Goal: Transaction & Acquisition: Register for event/course

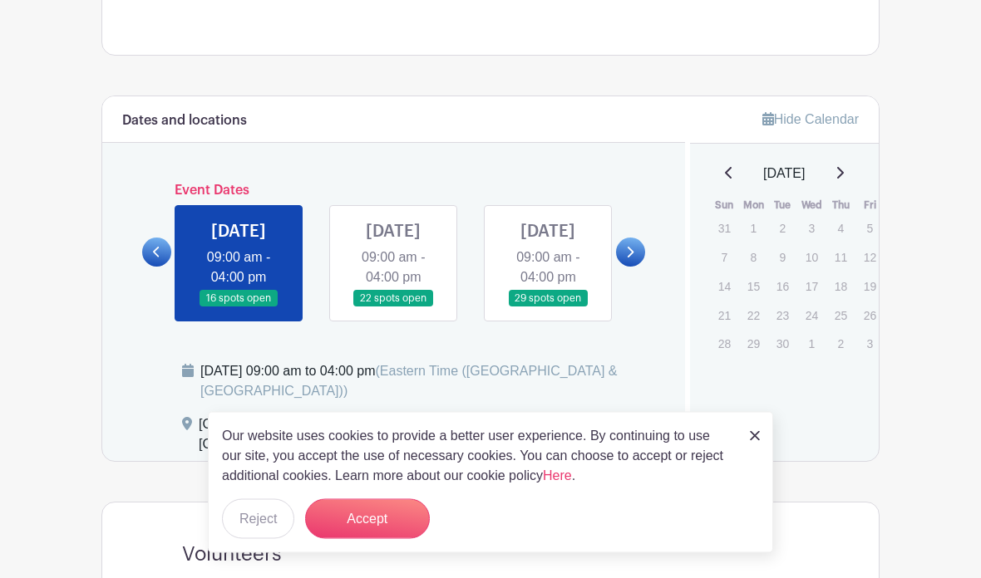
scroll to position [637, 0]
click at [750, 441] on img at bounding box center [755, 436] width 10 height 10
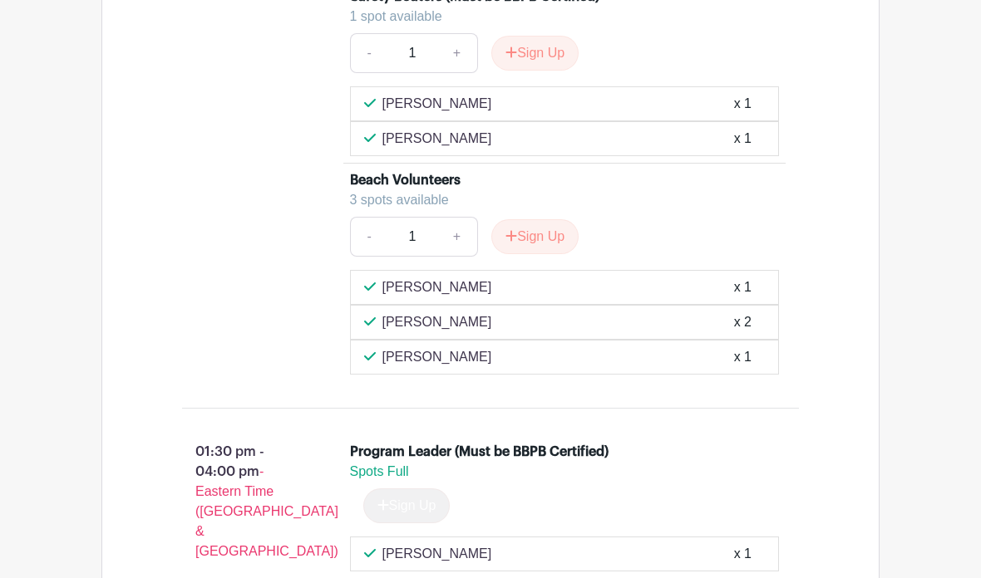
scroll to position [1963, 0]
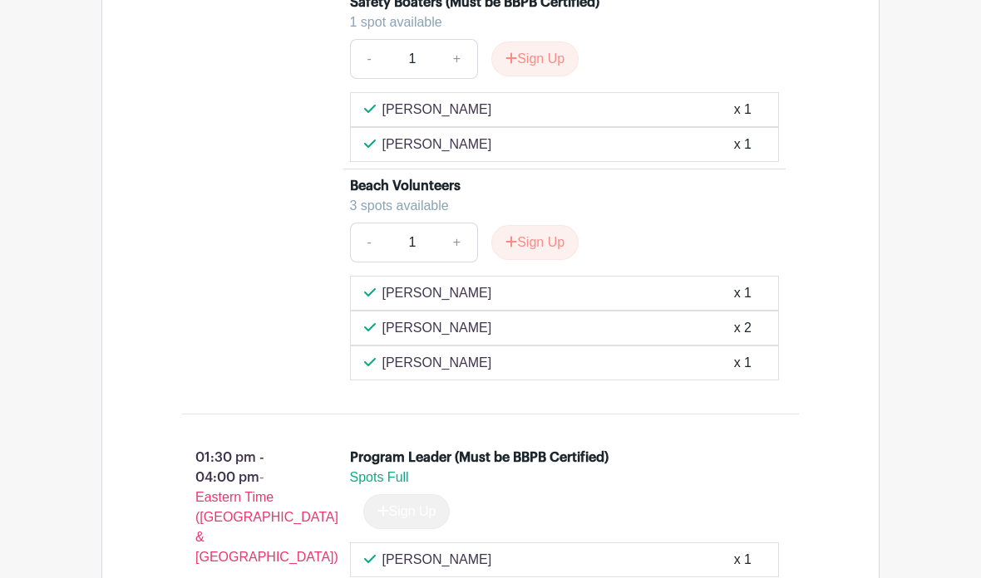
click at [571, 226] on button "Sign Up" at bounding box center [534, 243] width 87 height 35
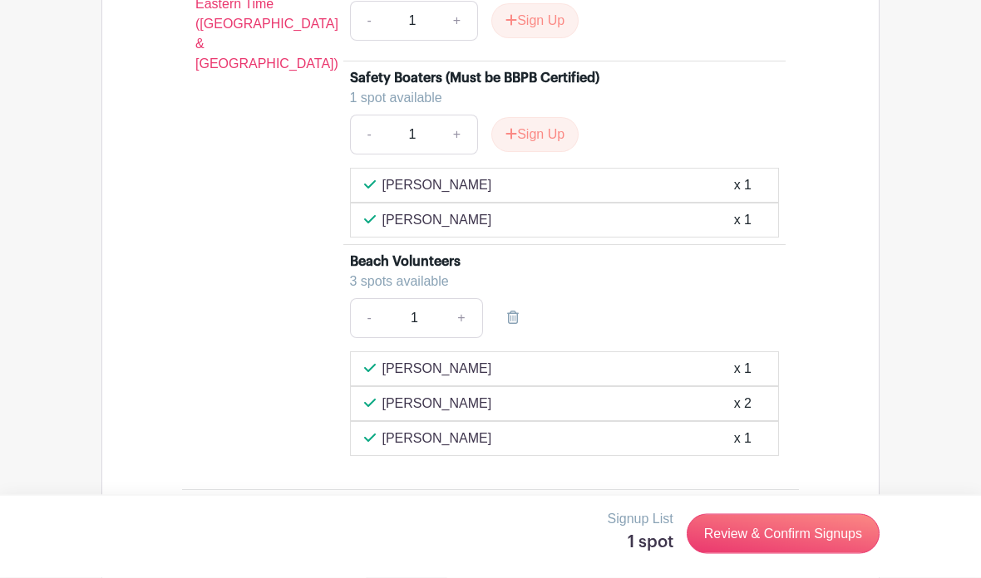
scroll to position [1876, 0]
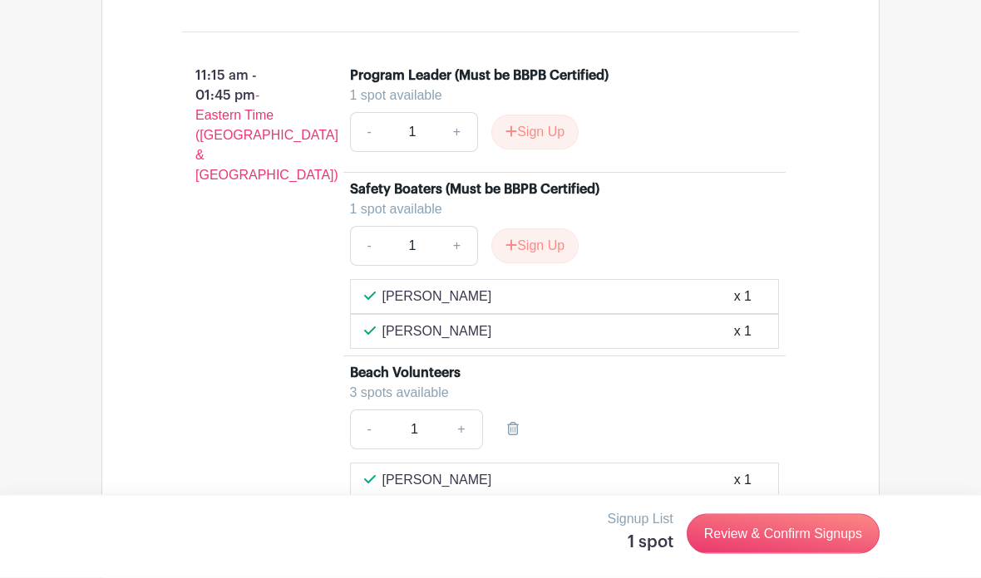
click at [840, 529] on link "Review & Confirm Signups" at bounding box center [782, 534] width 193 height 40
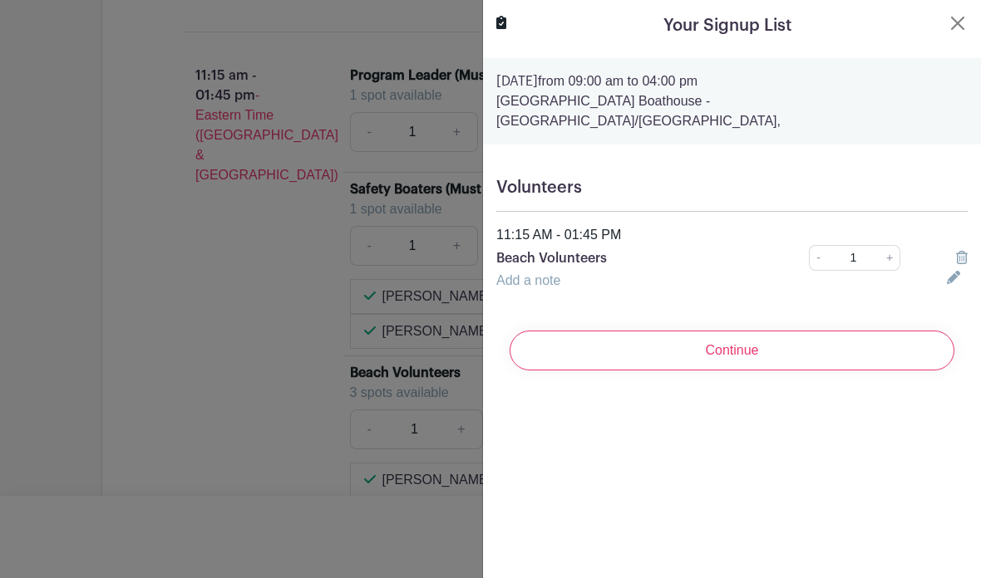
click at [775, 331] on input "Continue" at bounding box center [731, 351] width 445 height 40
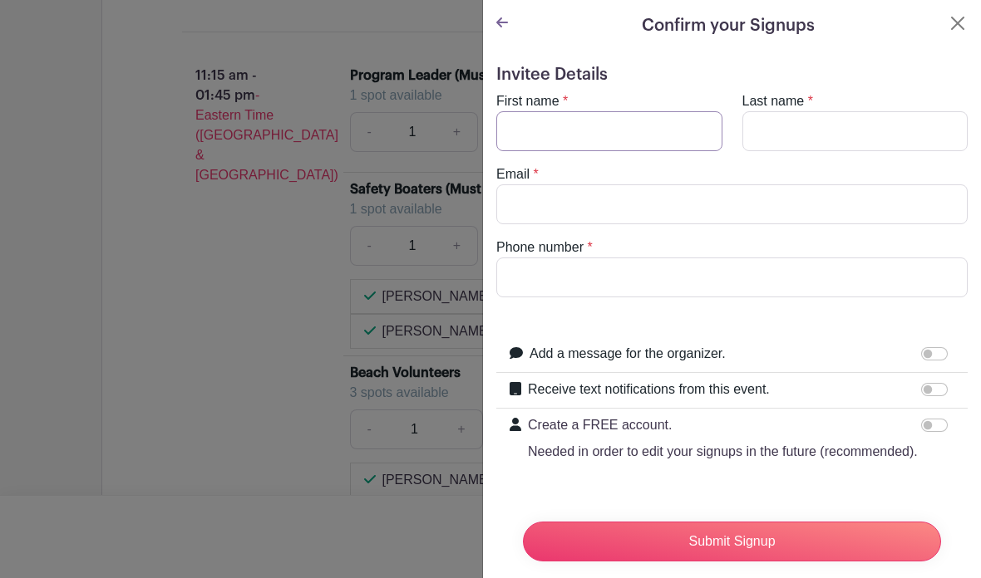
click at [639, 129] on input "First name" at bounding box center [609, 131] width 226 height 40
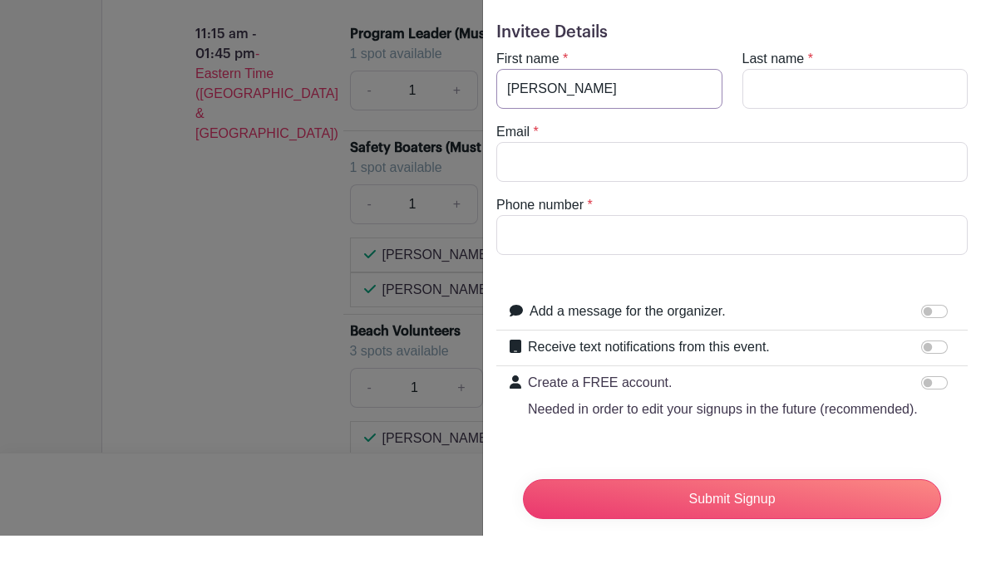
type input "[PERSON_NAME]"
click at [858, 111] on input "Last name" at bounding box center [855, 131] width 226 height 40
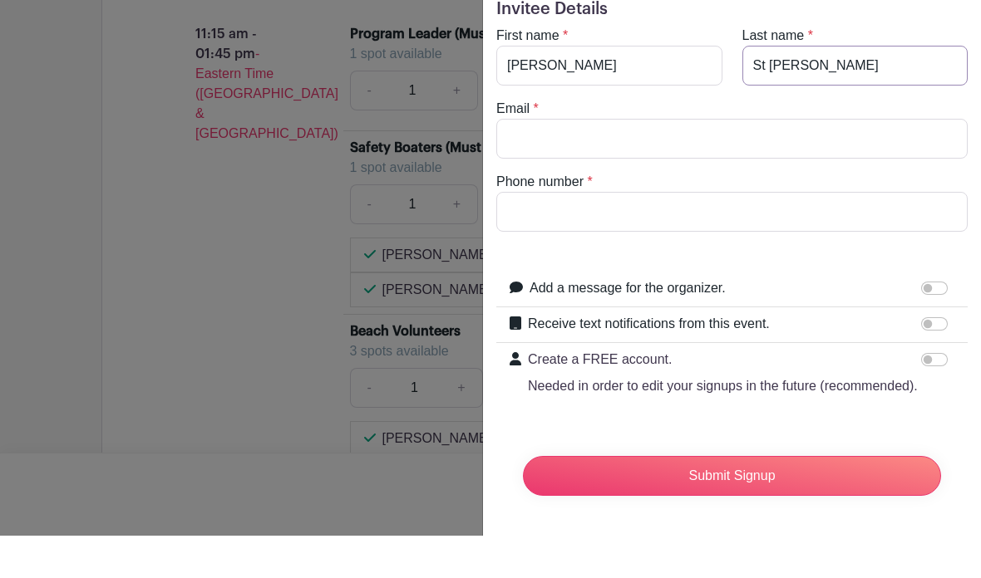
scroll to position [23, 0]
type input "St Marie"
click at [769, 161] on input "Email" at bounding box center [731, 181] width 471 height 40
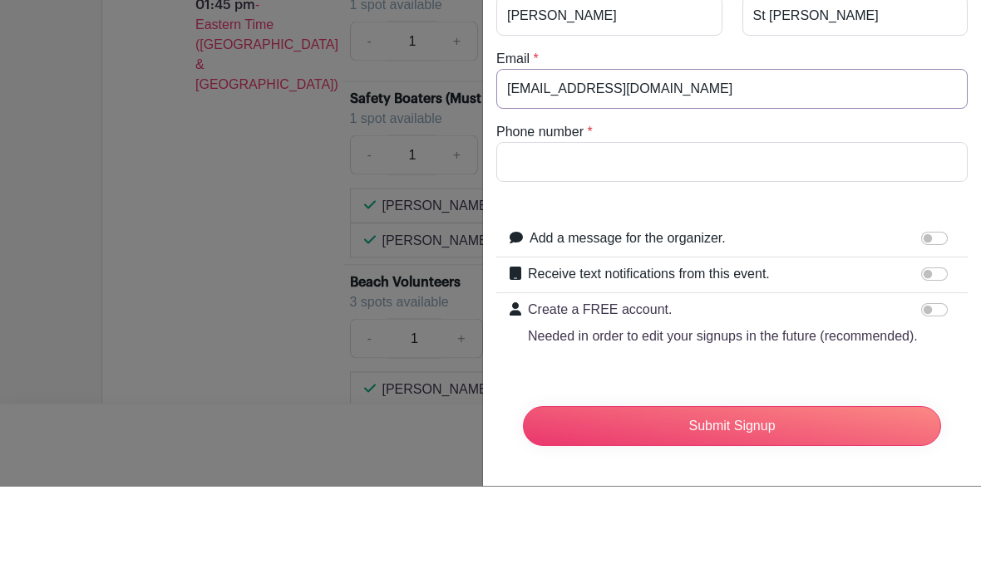
type input "[EMAIL_ADDRESS][DOMAIN_NAME]"
click at [740, 234] on input "Phone number" at bounding box center [731, 254] width 471 height 40
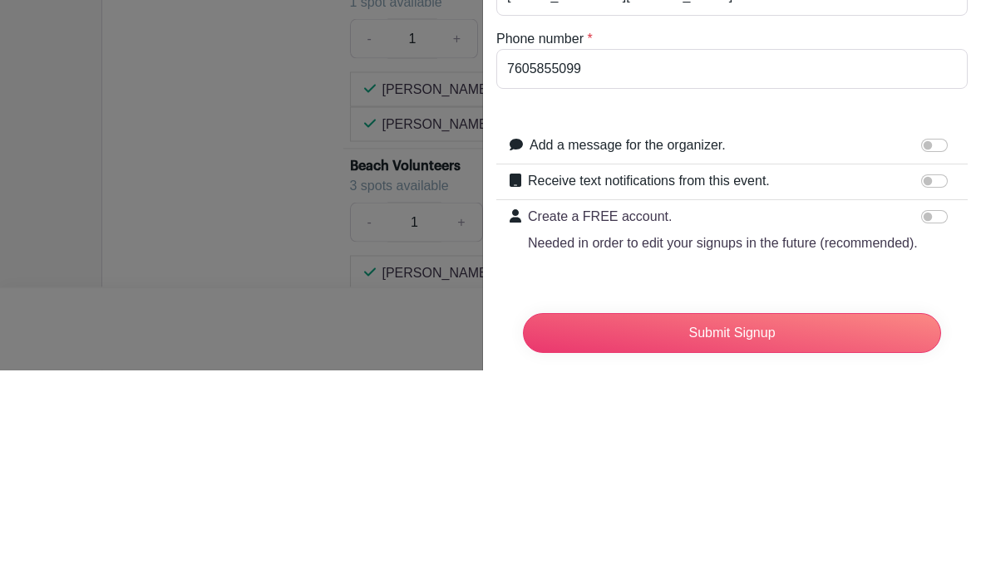
scroll to position [1984, 0]
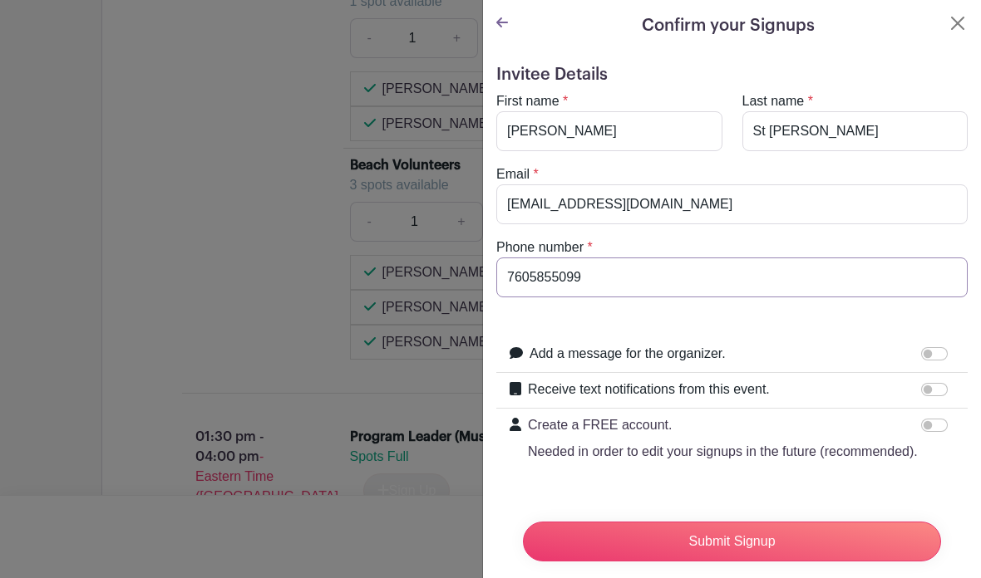
type input "7605855099"
click at [937, 426] on input "Create a FREE account. Needed in order to edit your signups in the future (reco…" at bounding box center [934, 425] width 27 height 13
checkbox input "true"
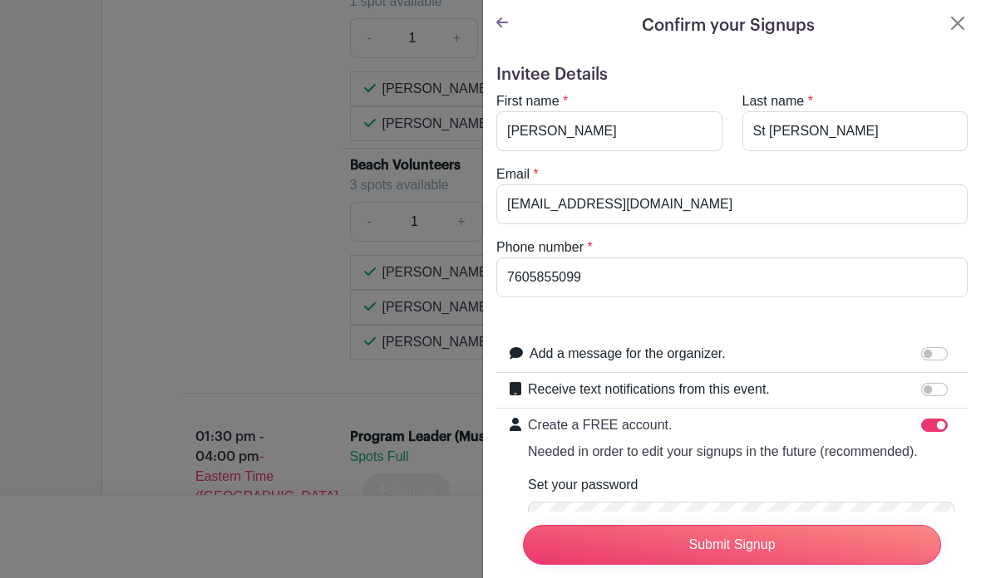
scroll to position [0, 0]
click at [958, 24] on button "Close" at bounding box center [957, 23] width 20 height 20
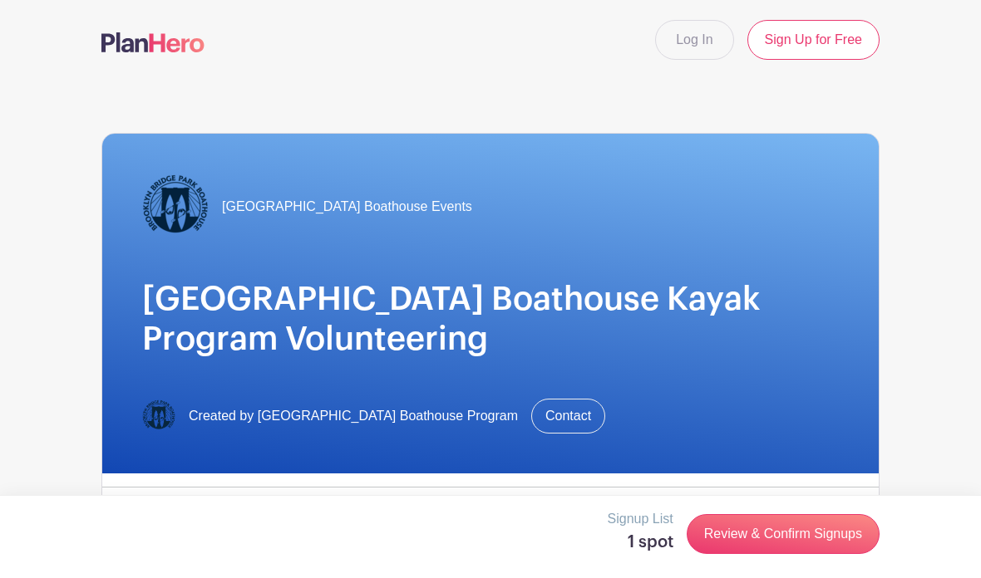
click at [703, 41] on link "Log In" at bounding box center [694, 40] width 78 height 40
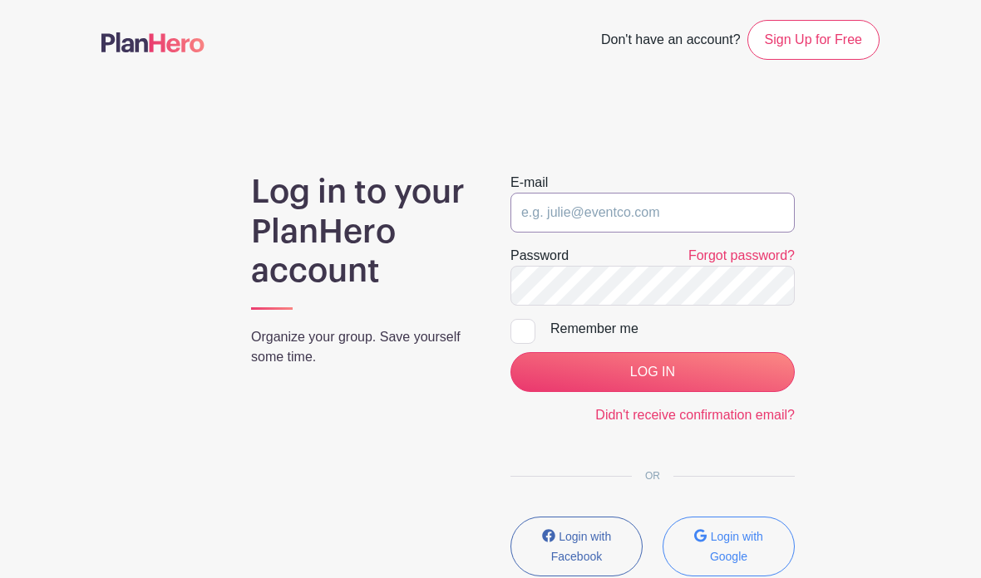
click at [635, 204] on input "email" at bounding box center [652, 213] width 284 height 40
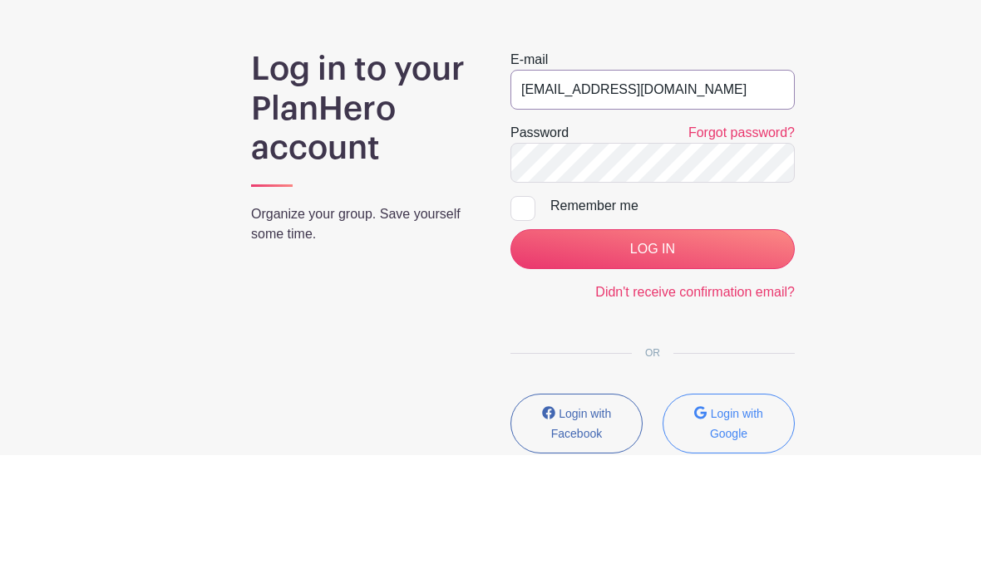
type input "[EMAIL_ADDRESS][DOMAIN_NAME]"
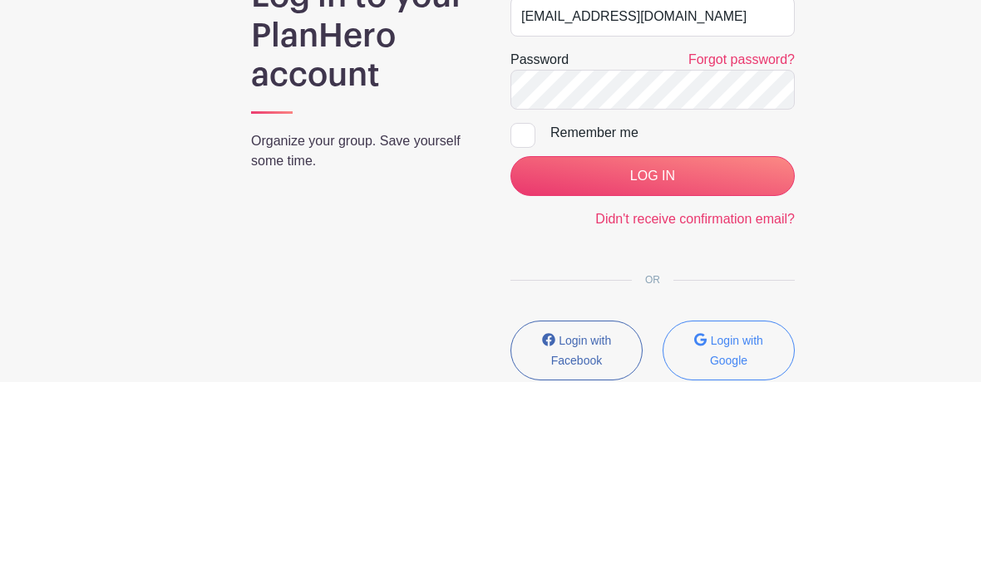
click at [528, 319] on div at bounding box center [522, 331] width 25 height 25
click at [521, 319] on input "Remember me" at bounding box center [515, 324] width 11 height 11
checkbox input "true"
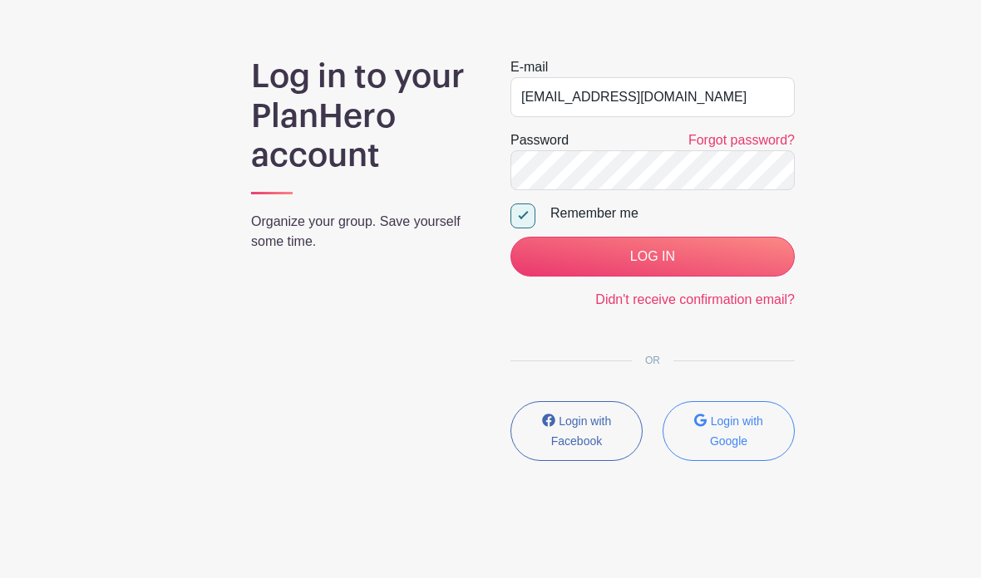
click at [758, 141] on link "Forgot password?" at bounding box center [741, 140] width 106 height 14
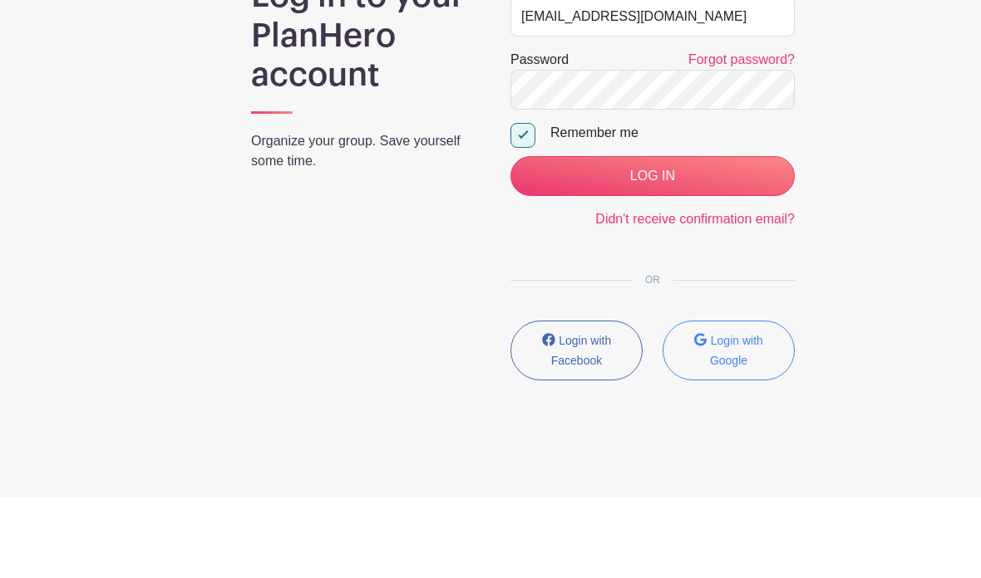
click at [682, 237] on input "LOG IN" at bounding box center [652, 257] width 284 height 40
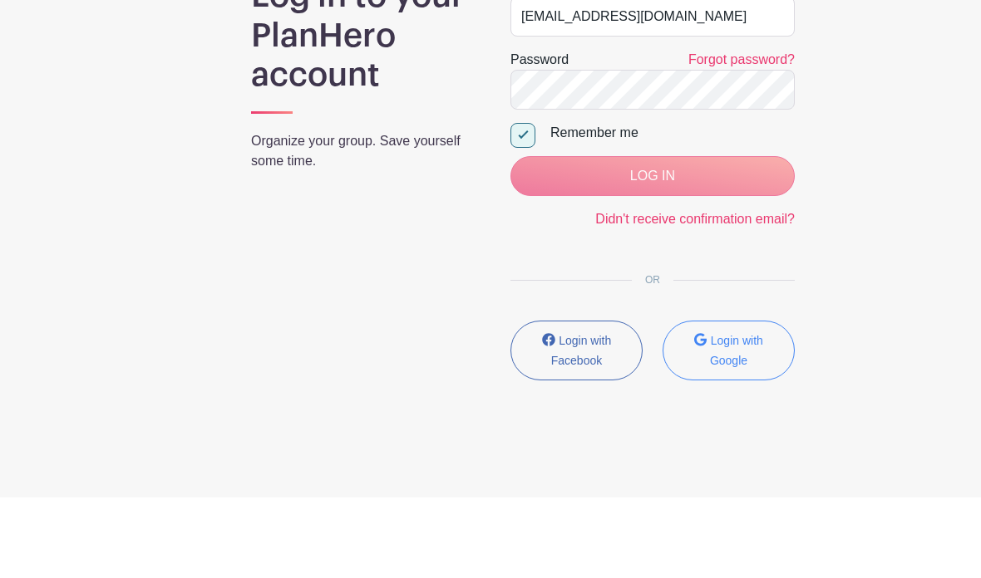
click at [697, 258] on div "LOG IN" at bounding box center [652, 257] width 284 height 40
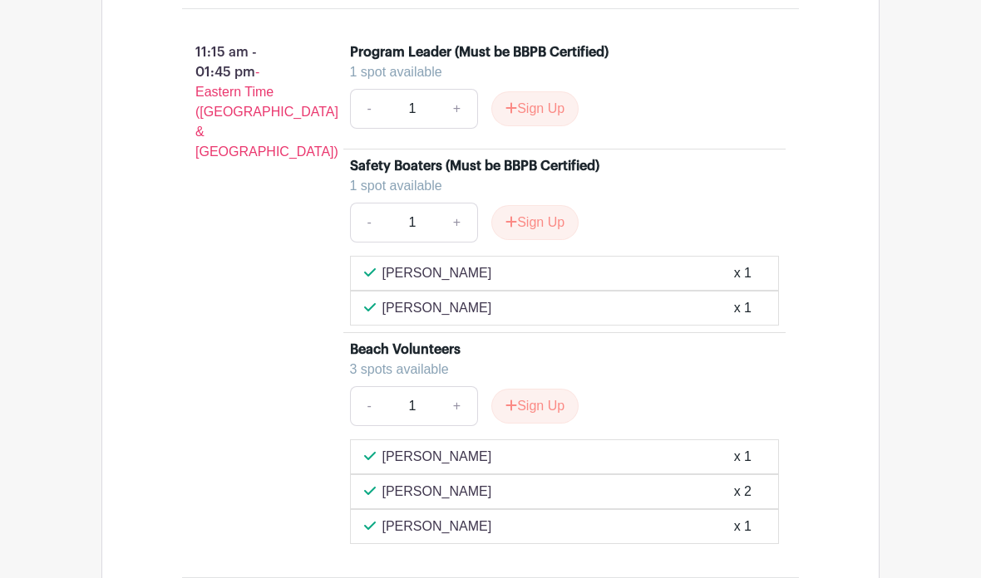
scroll to position [1789, 0]
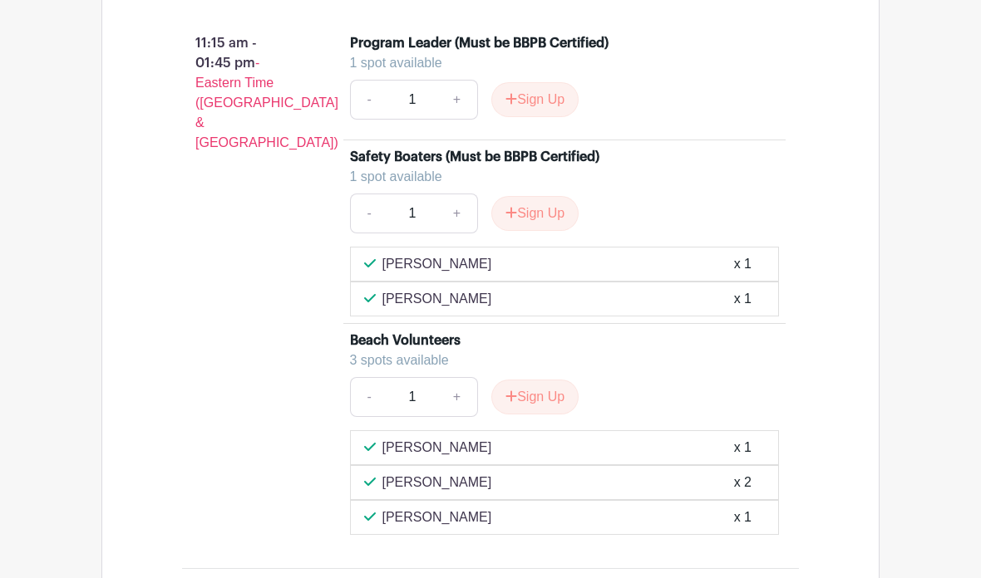
click at [543, 380] on button "Sign Up" at bounding box center [534, 397] width 87 height 35
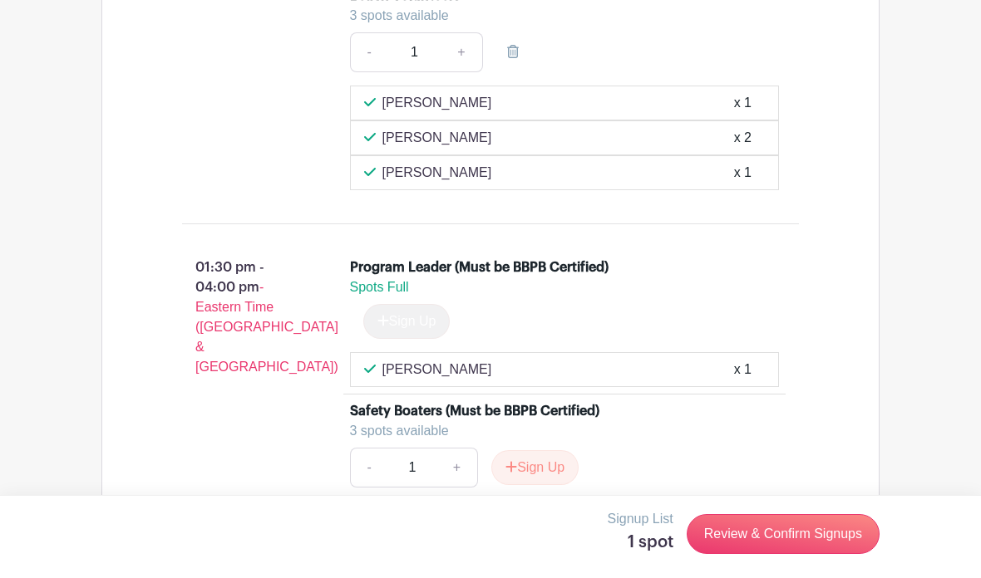
scroll to position [2148, 0]
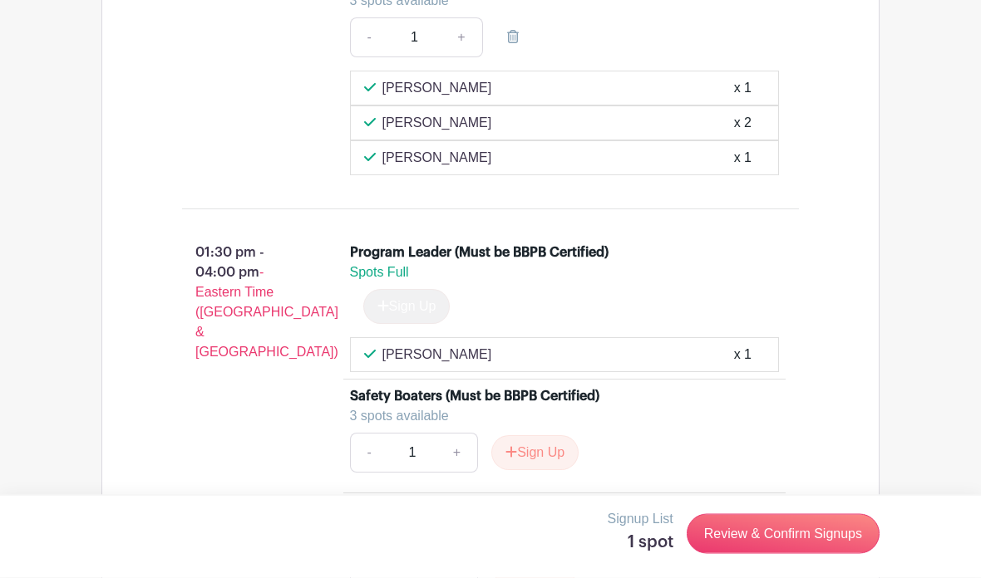
click at [794, 554] on link "Review & Confirm Signups" at bounding box center [782, 534] width 193 height 40
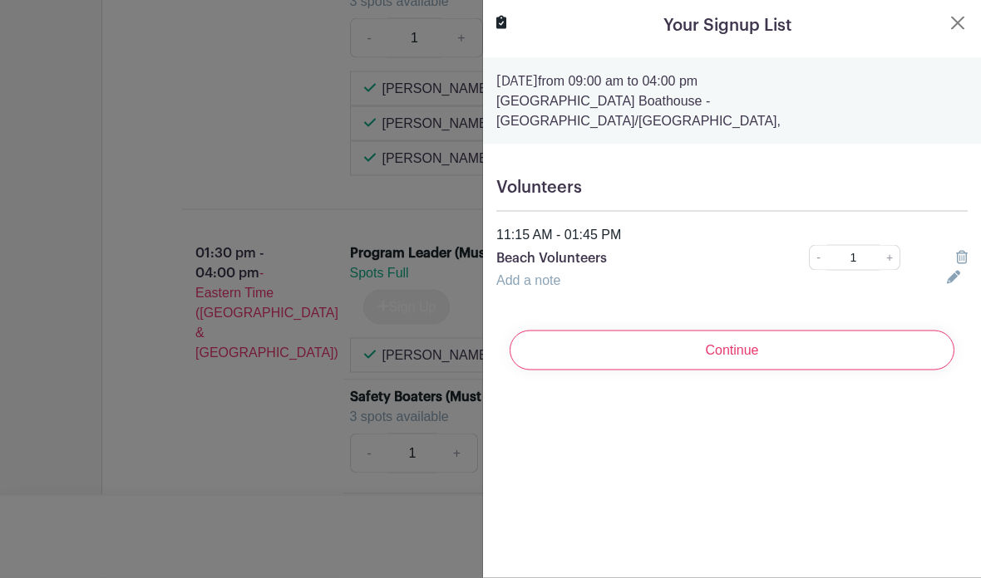
scroll to position [2149, 0]
click at [769, 337] on input "Continue" at bounding box center [731, 351] width 445 height 40
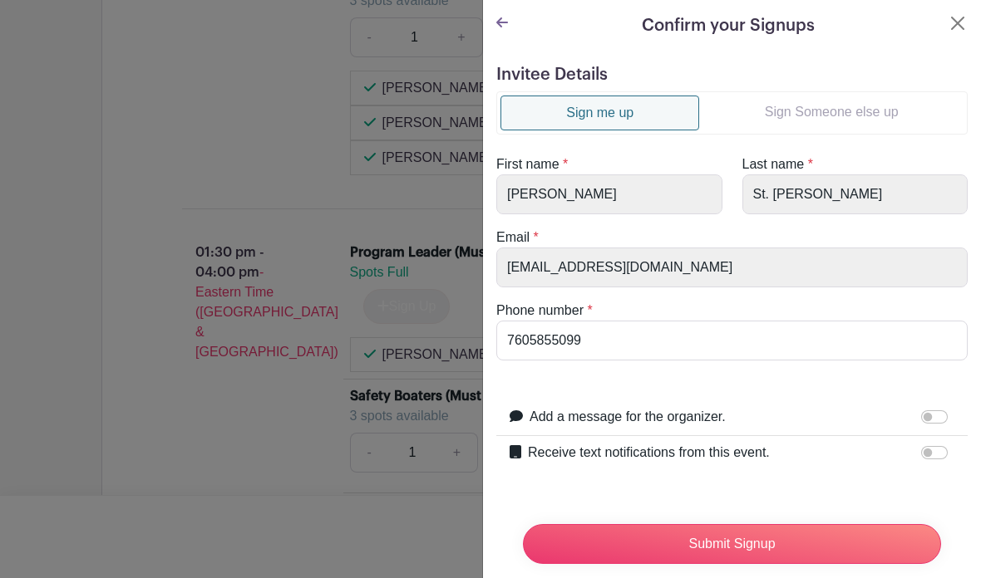
click at [661, 558] on input "Submit Signup" at bounding box center [732, 544] width 418 height 40
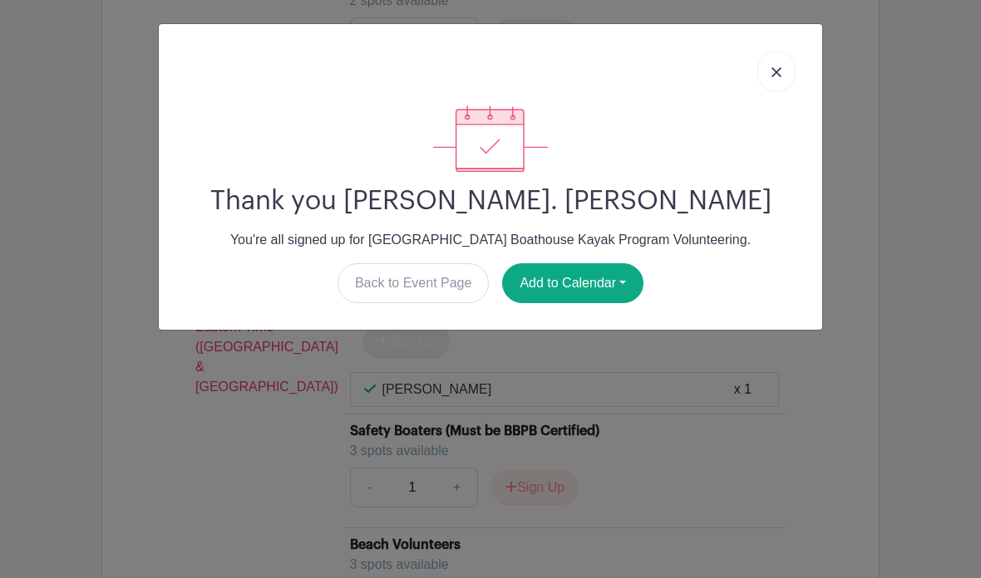
scroll to position [2215, 0]
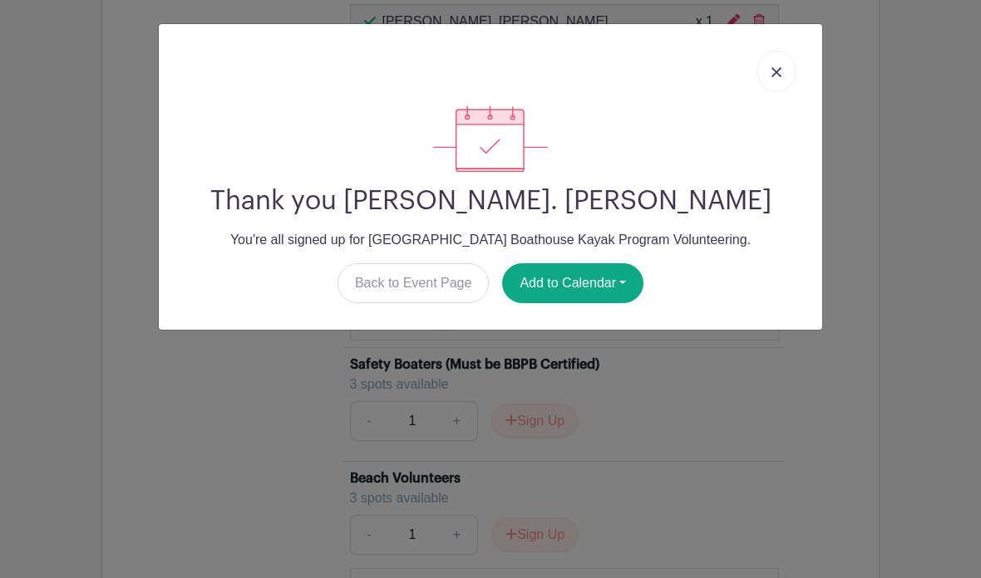
click at [811, 56] on div "Thank you [PERSON_NAME]. [PERSON_NAME] You're all signed up for [GEOGRAPHIC_DAT…" at bounding box center [490, 177] width 663 height 306
click at [777, 58] on link at bounding box center [776, 72] width 38 height 42
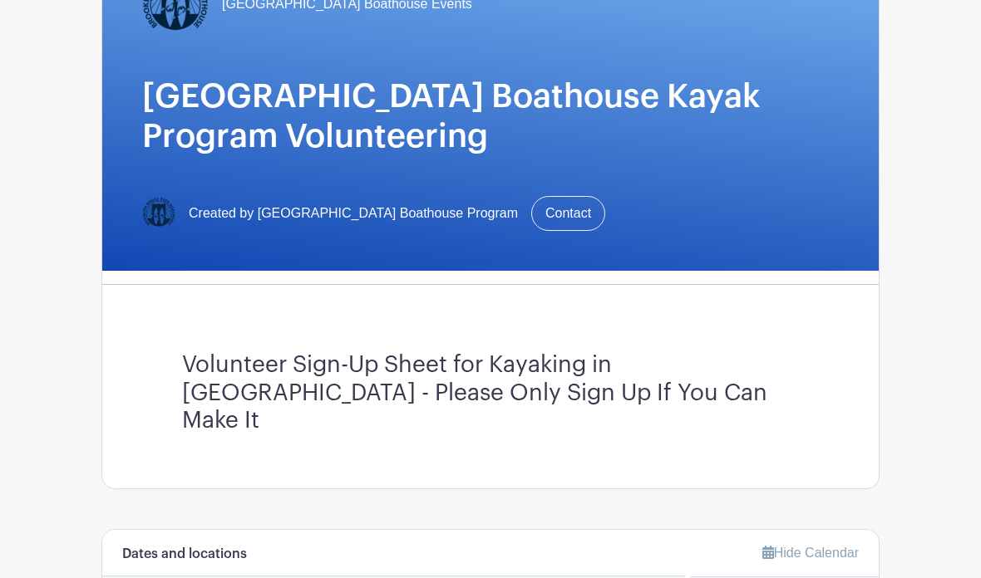
scroll to position [0, 0]
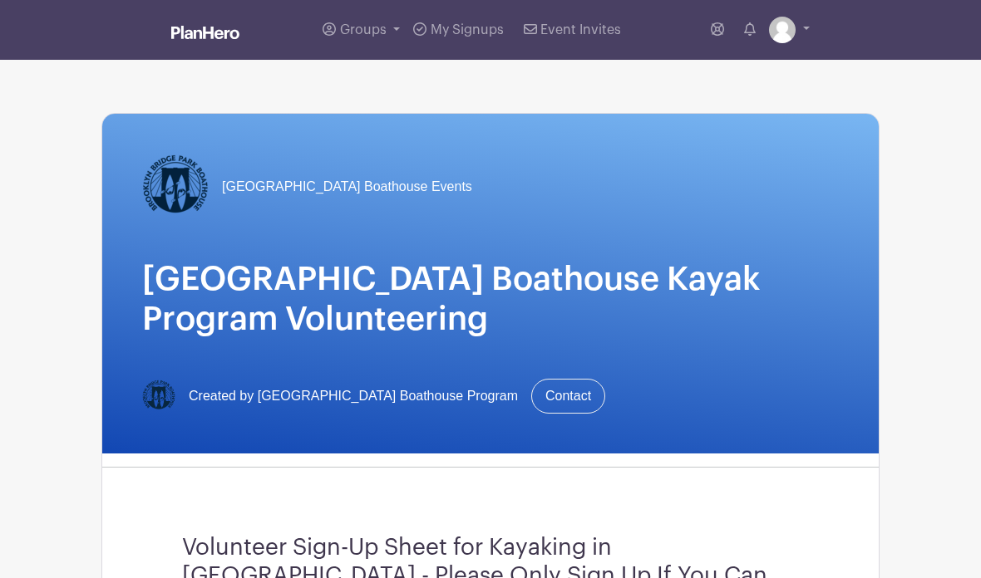
click at [488, 41] on link "My Signups" at bounding box center [457, 30] width 103 height 60
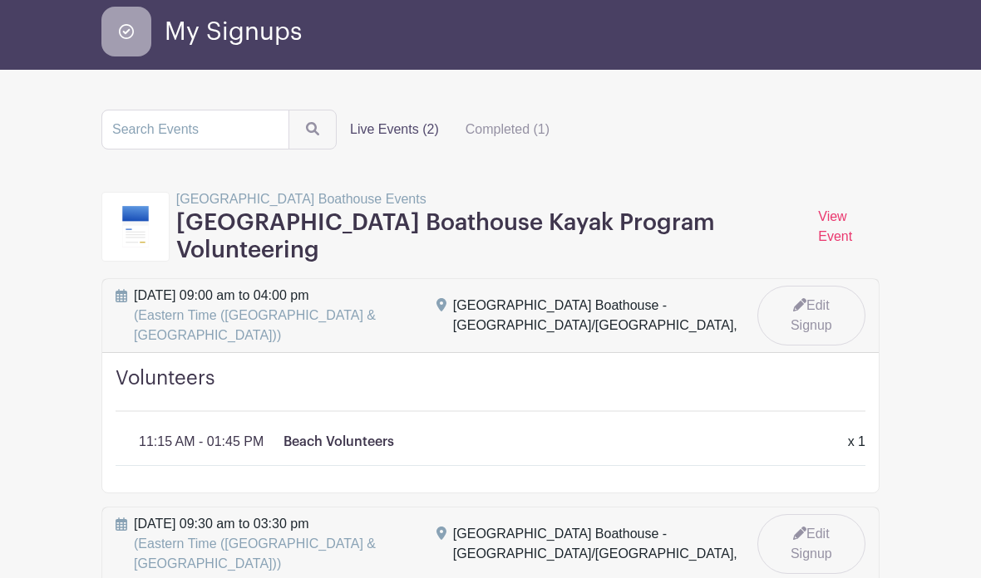
scroll to position [133, 0]
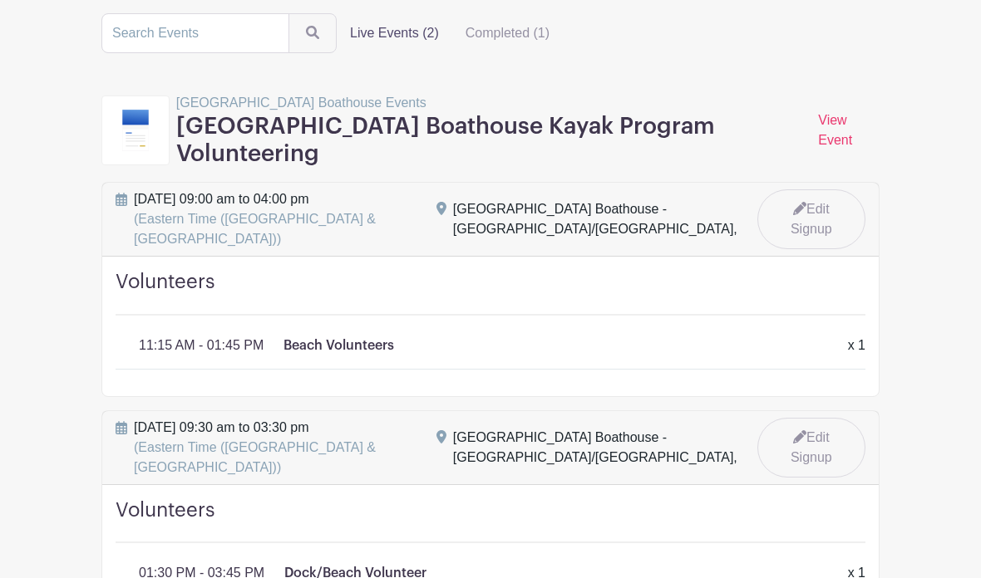
scroll to position [152, 0]
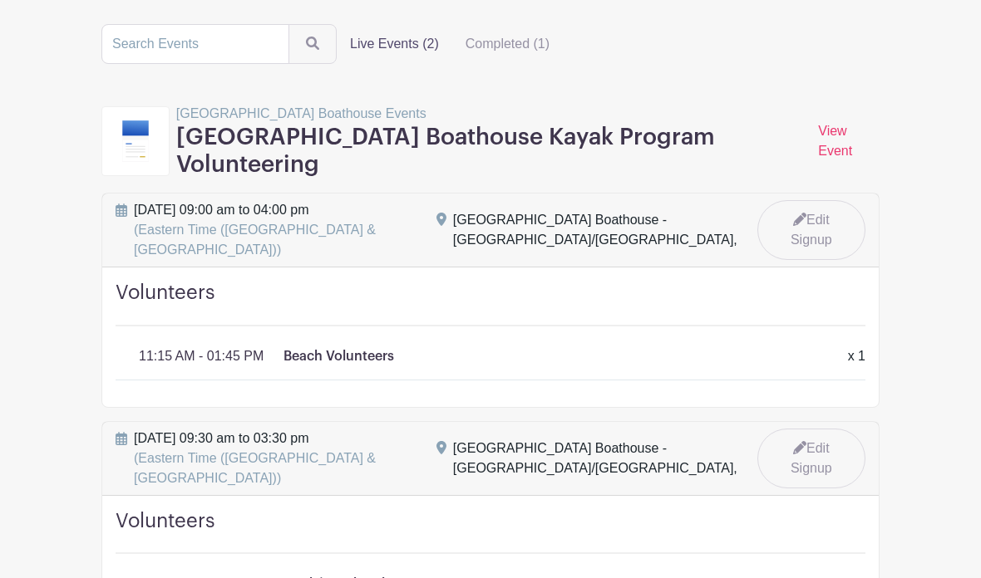
click at [382, 47] on label "Live Events (2)" at bounding box center [395, 43] width 116 height 33
click at [0, 0] on input "Live Events (2)" at bounding box center [0, 0] width 0 height 0
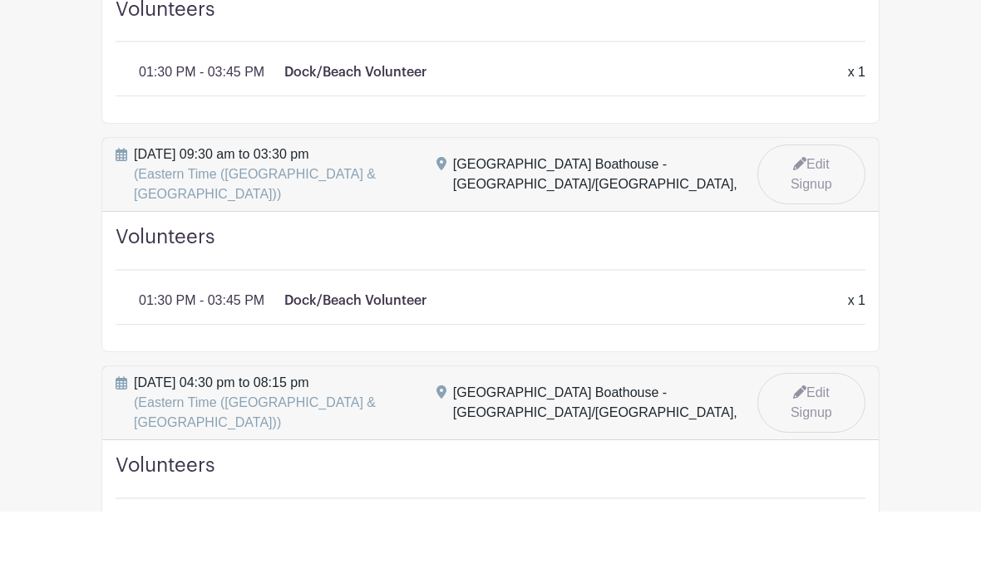
scroll to position [664, 0]
